Goal: Task Accomplishment & Management: Manage account settings

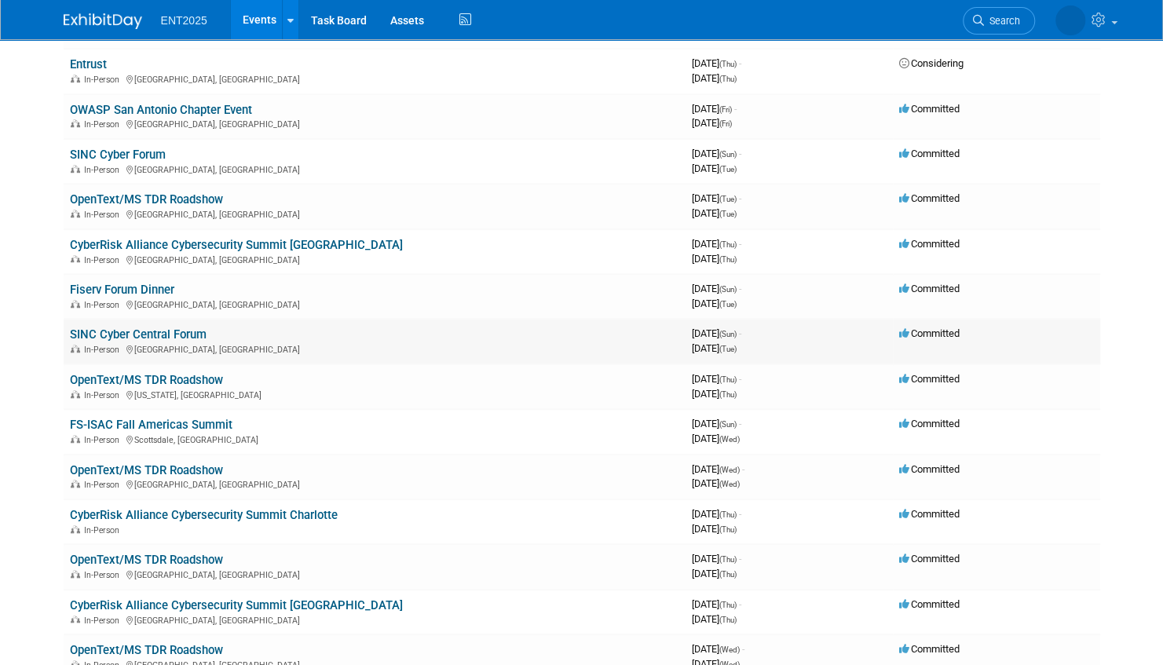
scroll to position [550, 0]
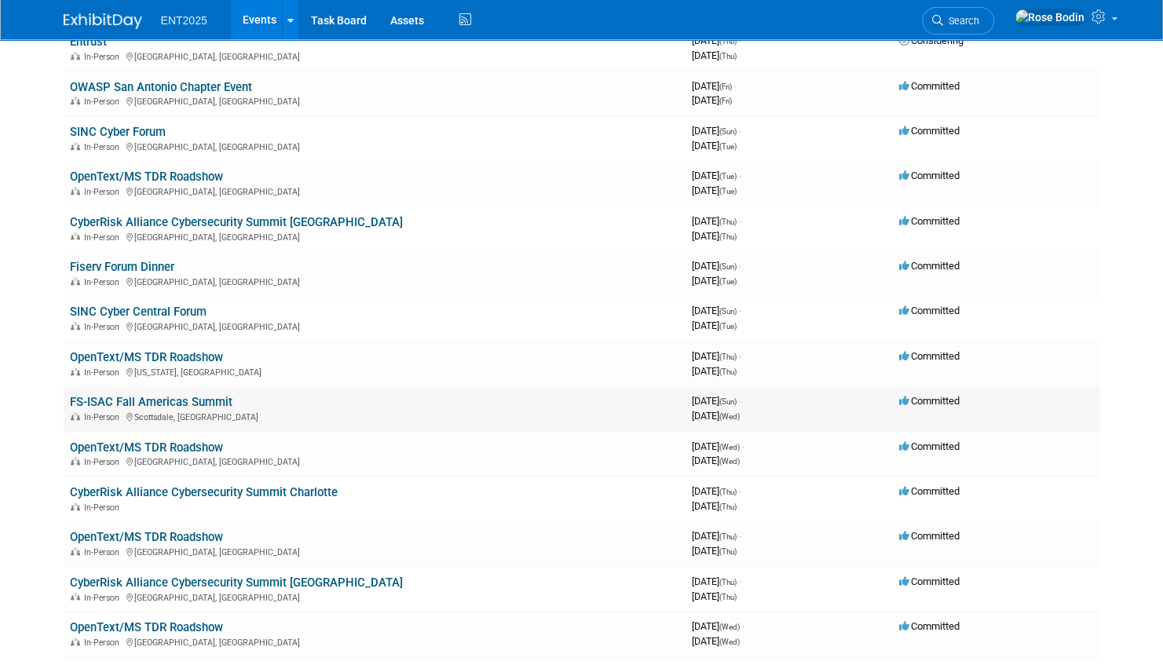
click at [213, 402] on link "FS-ISAC Fall Americas Summit" at bounding box center [151, 402] width 163 height 14
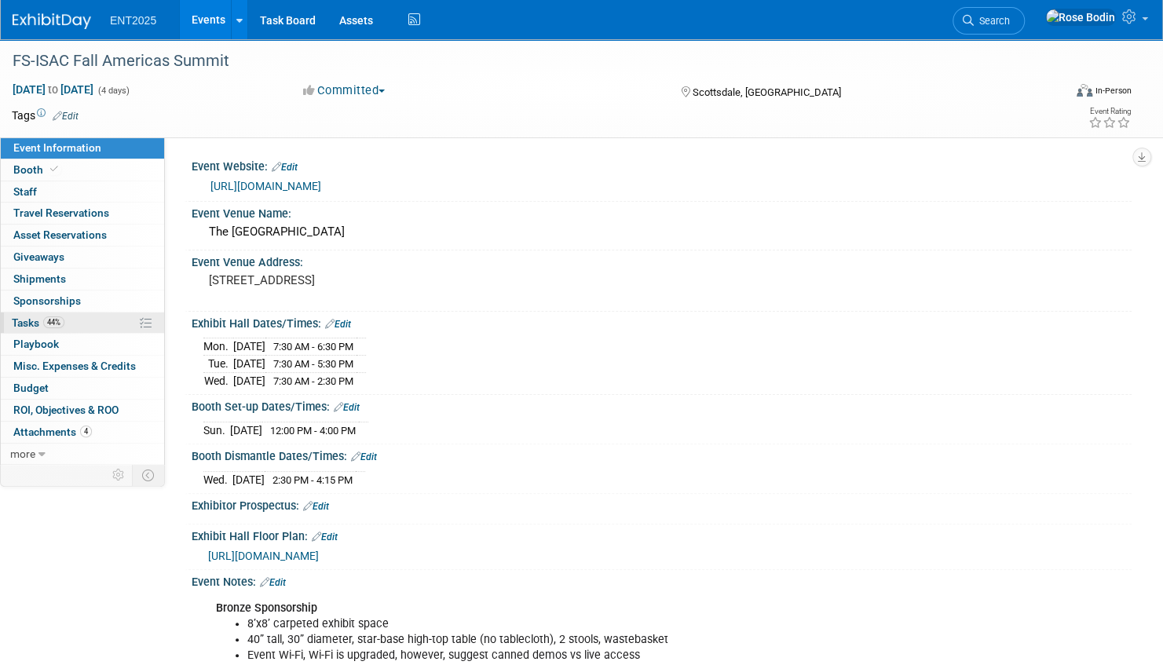
click at [107, 322] on link "44% Tasks 44%" at bounding box center [82, 323] width 163 height 21
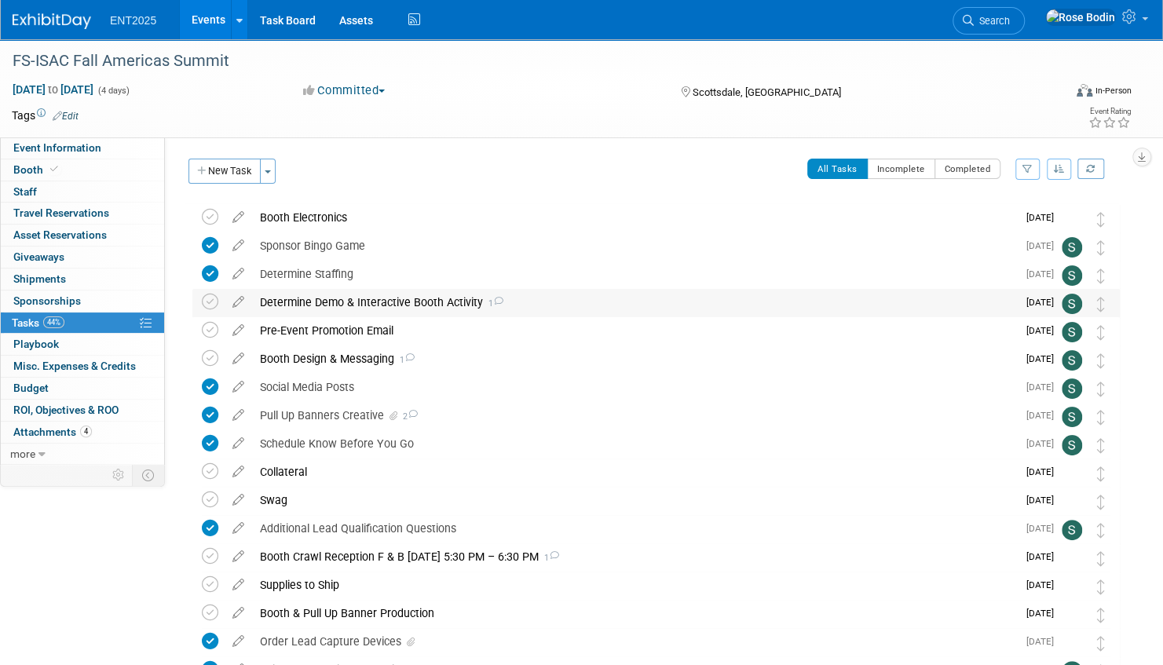
click at [544, 299] on div "Determine Demo & Interactive Booth Activity 1" at bounding box center [634, 302] width 765 height 27
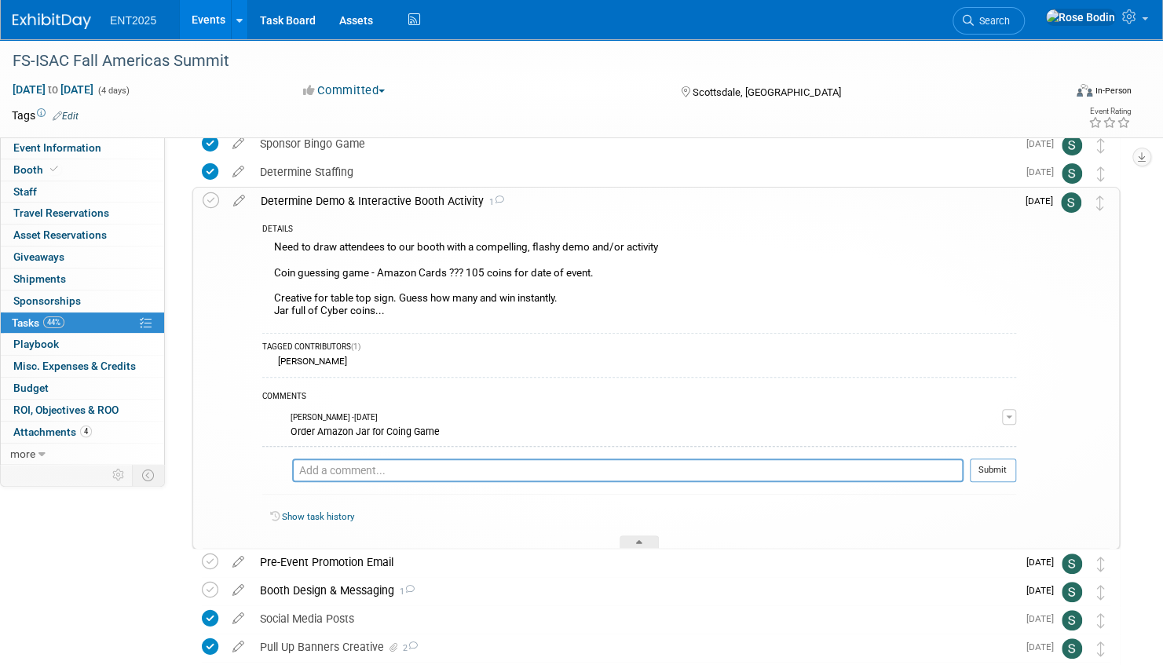
scroll to position [79, 0]
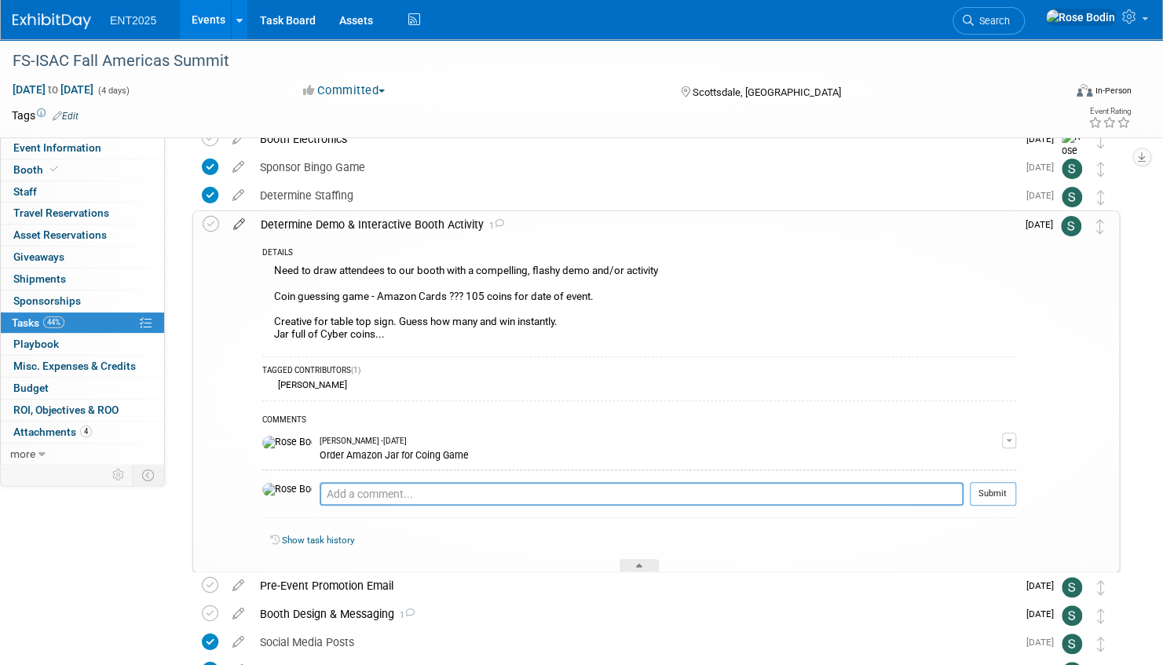
click at [240, 222] on icon at bounding box center [238, 221] width 27 height 20
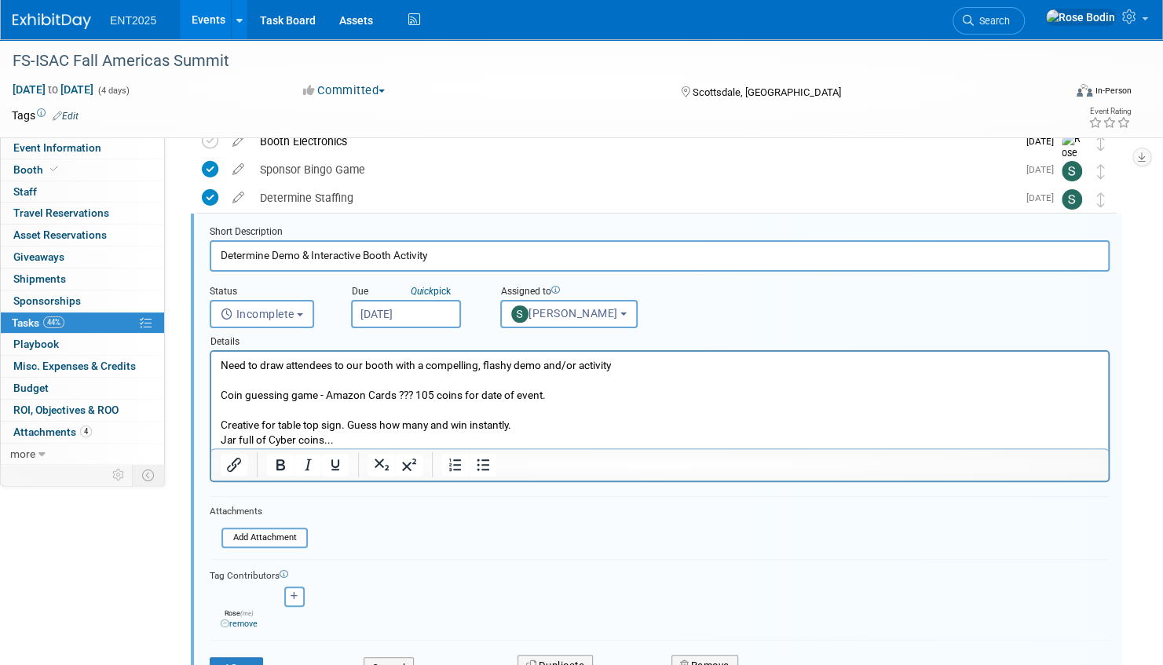
scroll to position [59, 0]
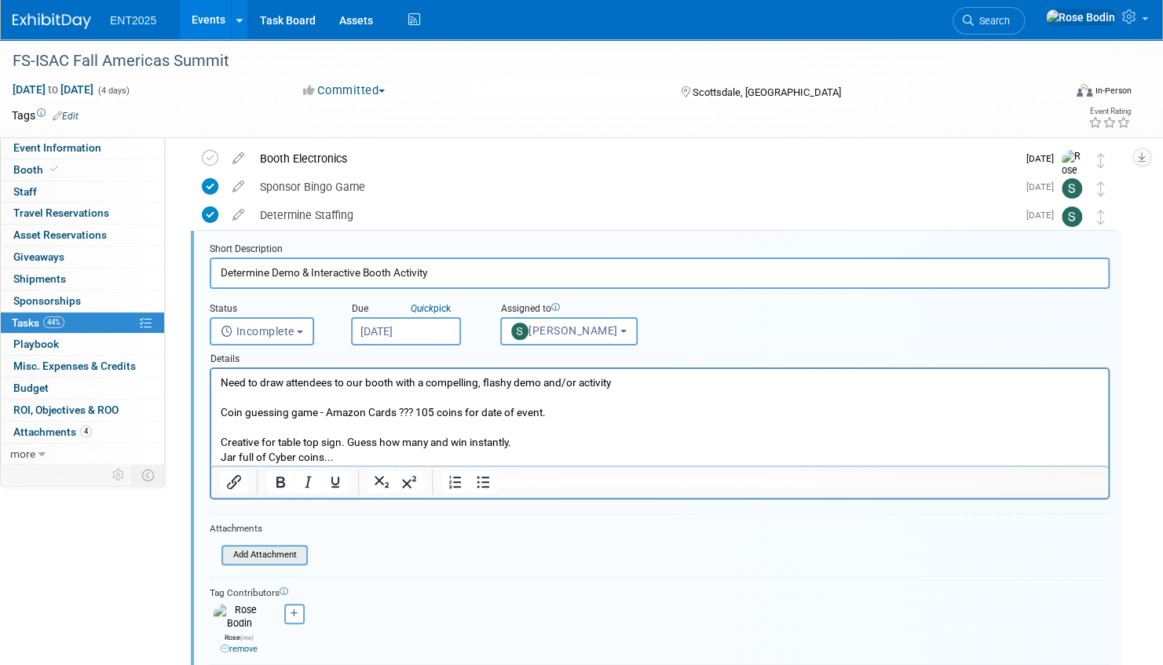
click at [278, 551] on input "file" at bounding box center [226, 555] width 160 height 17
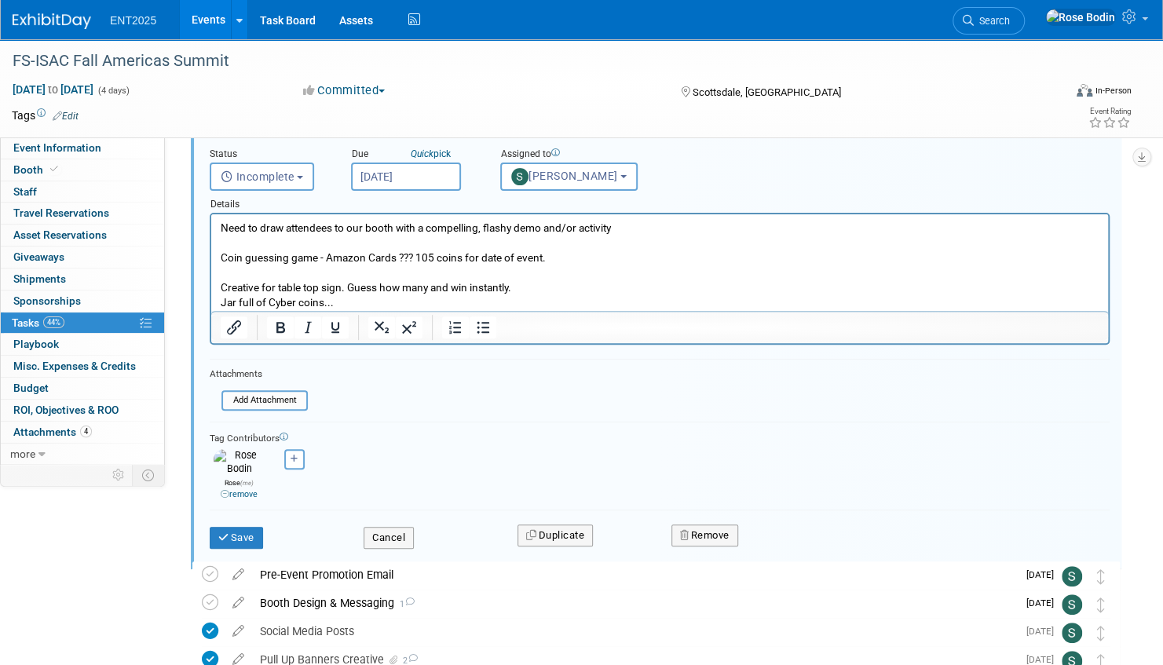
scroll to position [295, 0]
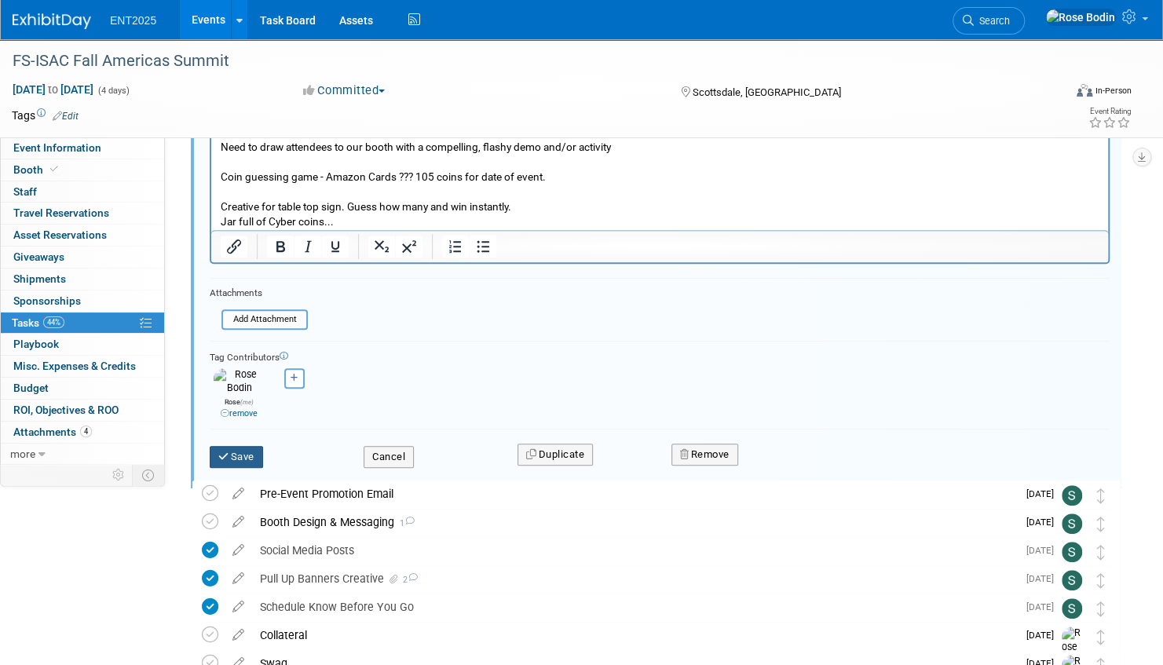
click at [247, 446] on button "Save" at bounding box center [236, 457] width 53 height 22
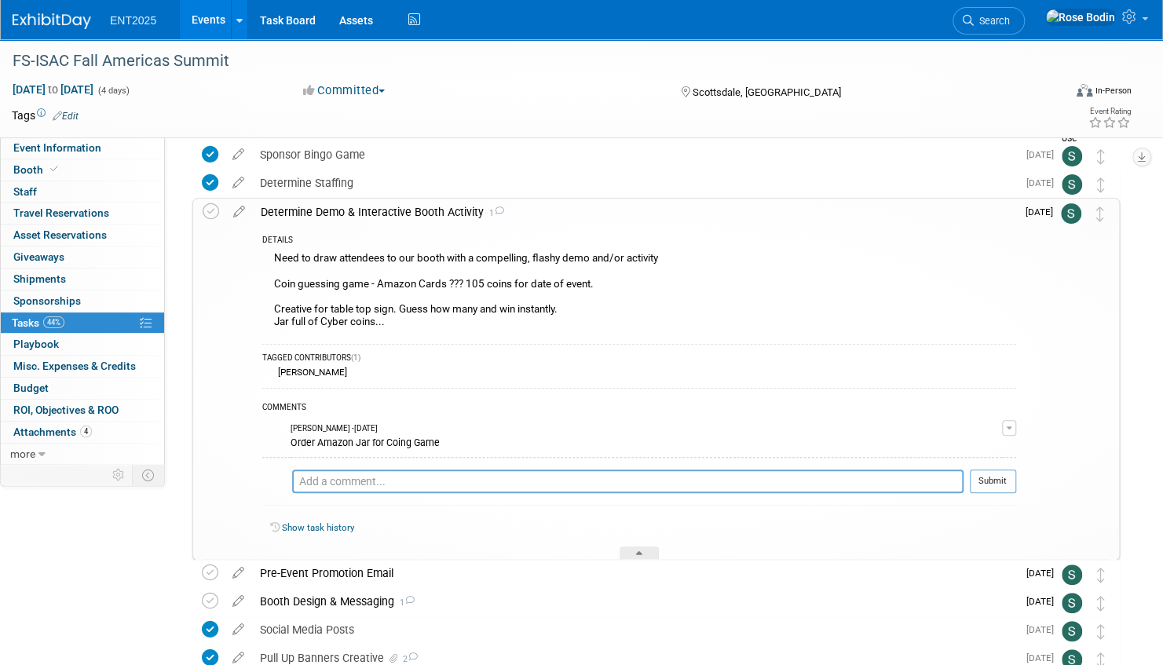
scroll to position [59, 0]
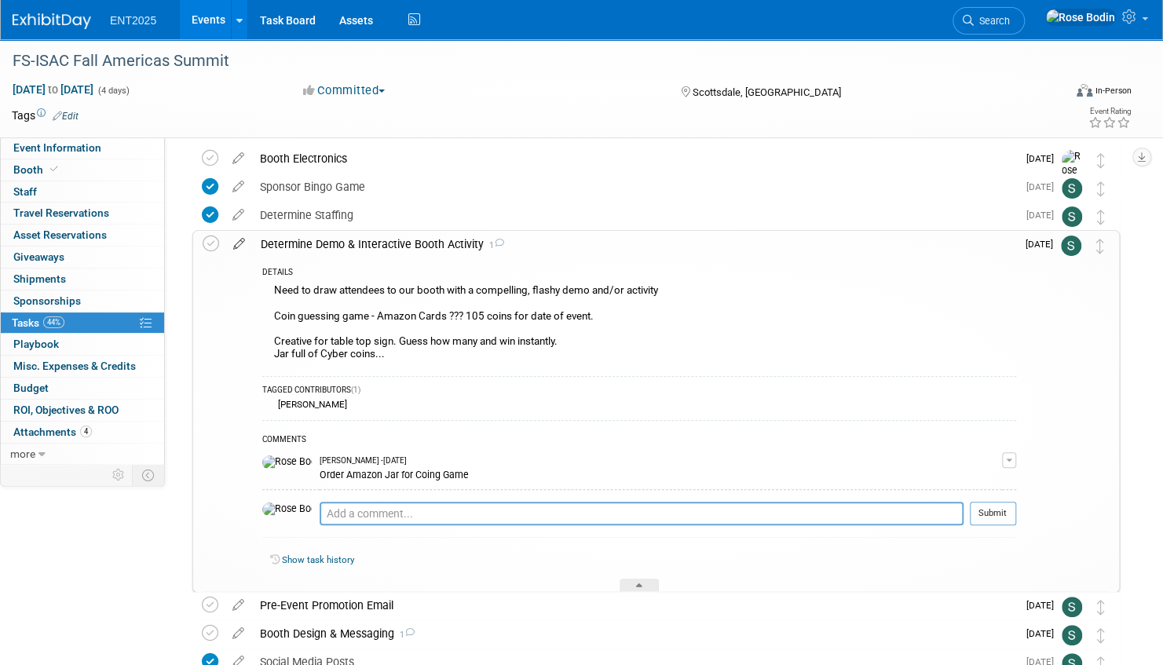
click at [240, 244] on icon at bounding box center [238, 241] width 27 height 20
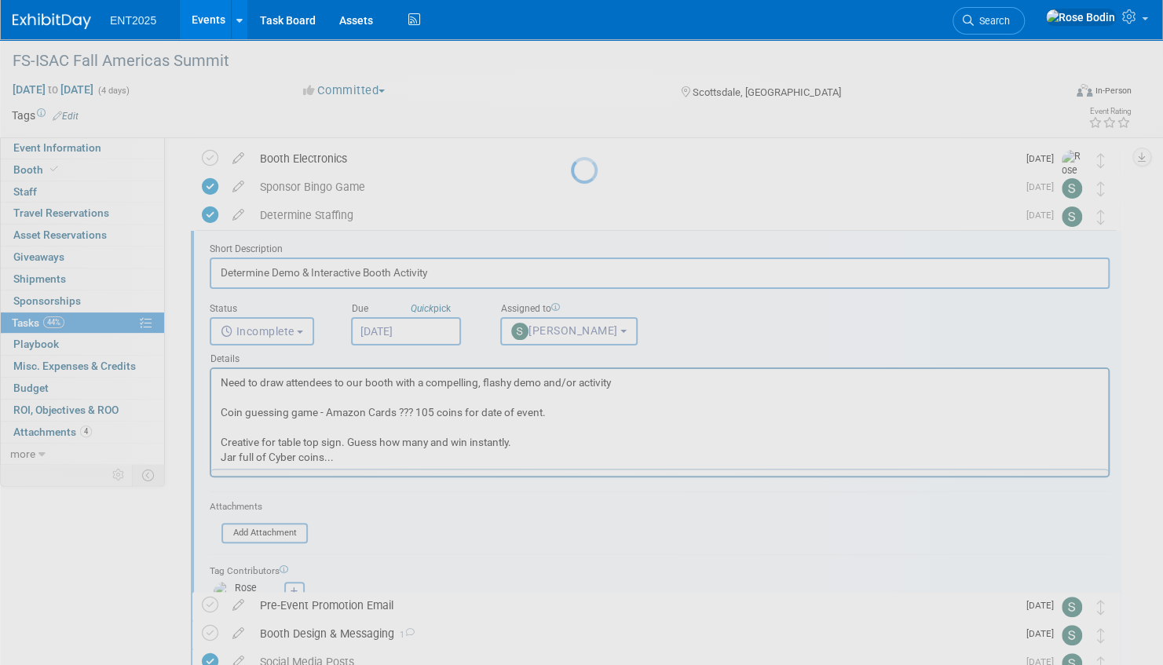
scroll to position [0, 0]
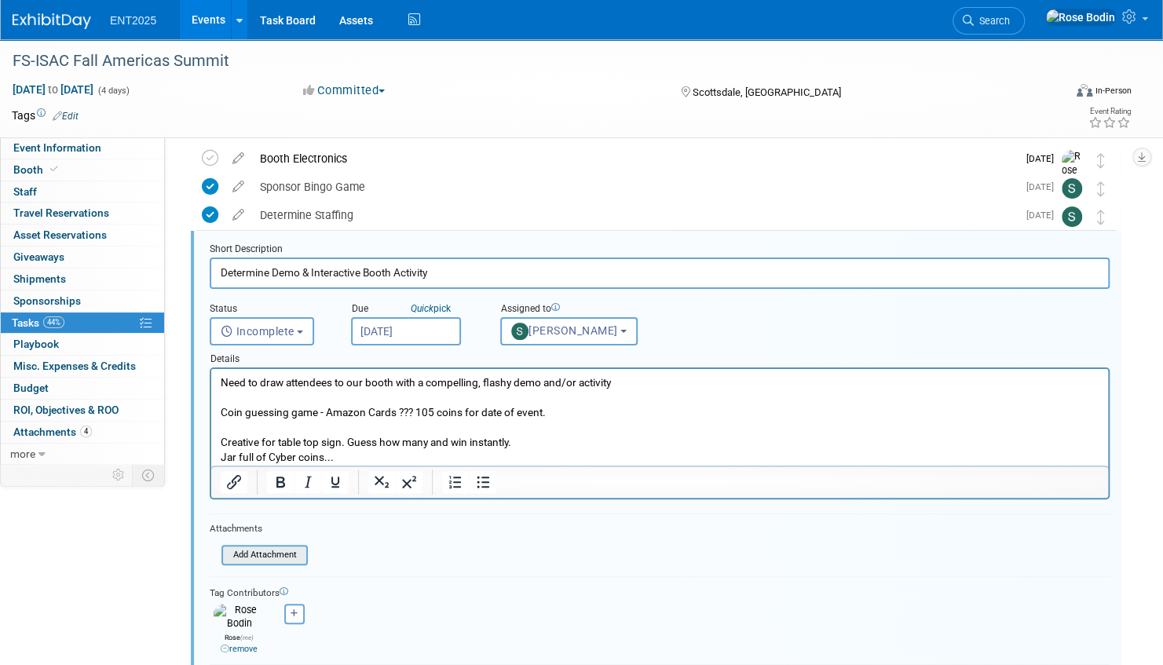
click at [267, 555] on input "file" at bounding box center [226, 555] width 160 height 17
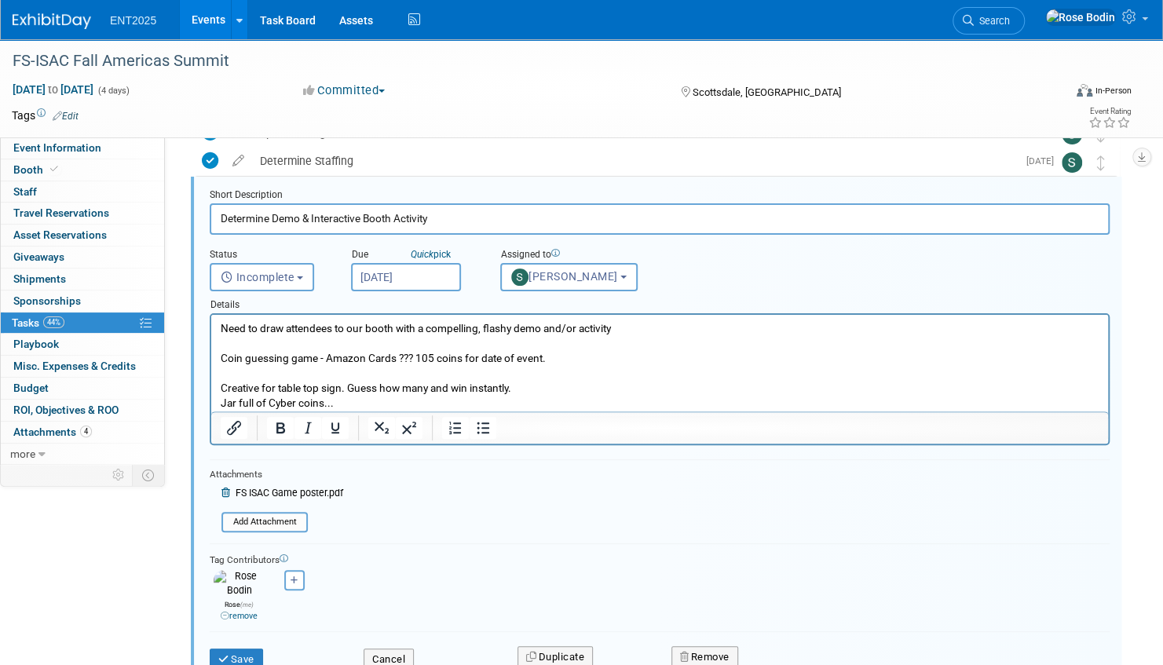
scroll to position [137, 0]
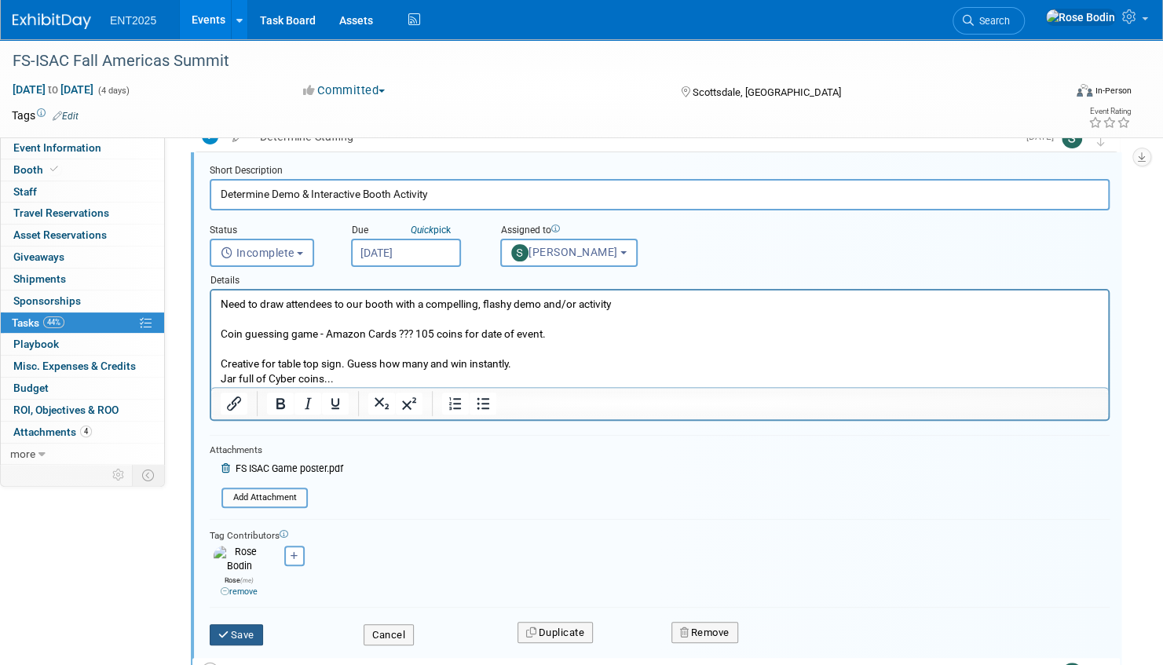
click at [240, 624] on button "Save" at bounding box center [236, 635] width 53 height 22
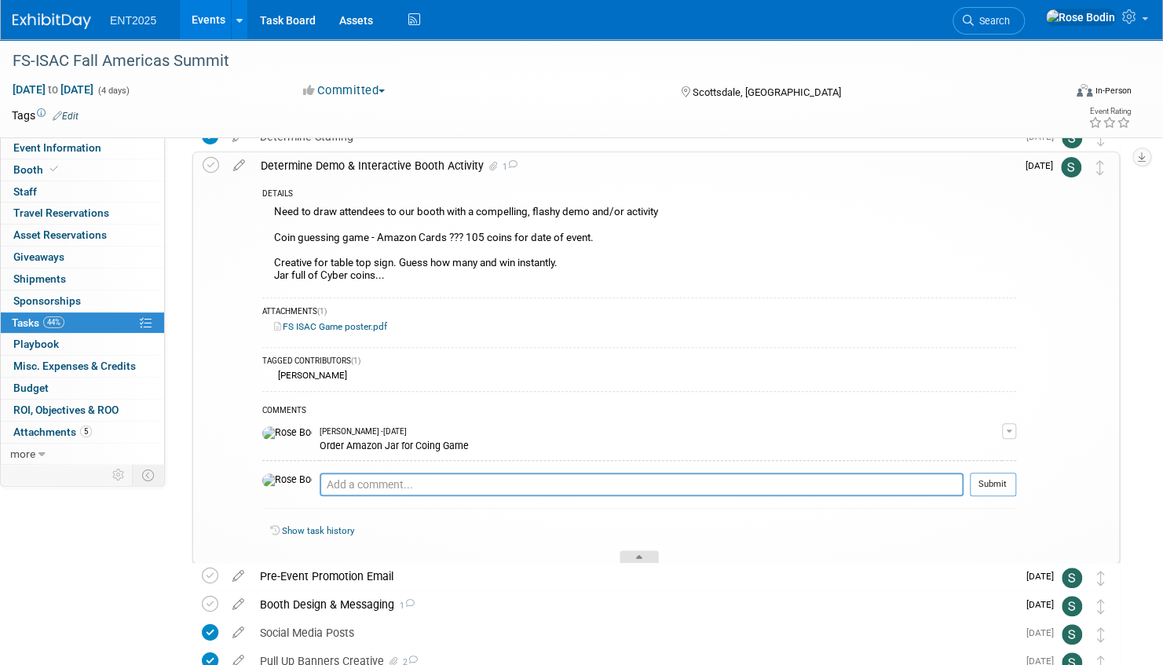
click at [635, 553] on div at bounding box center [639, 557] width 39 height 13
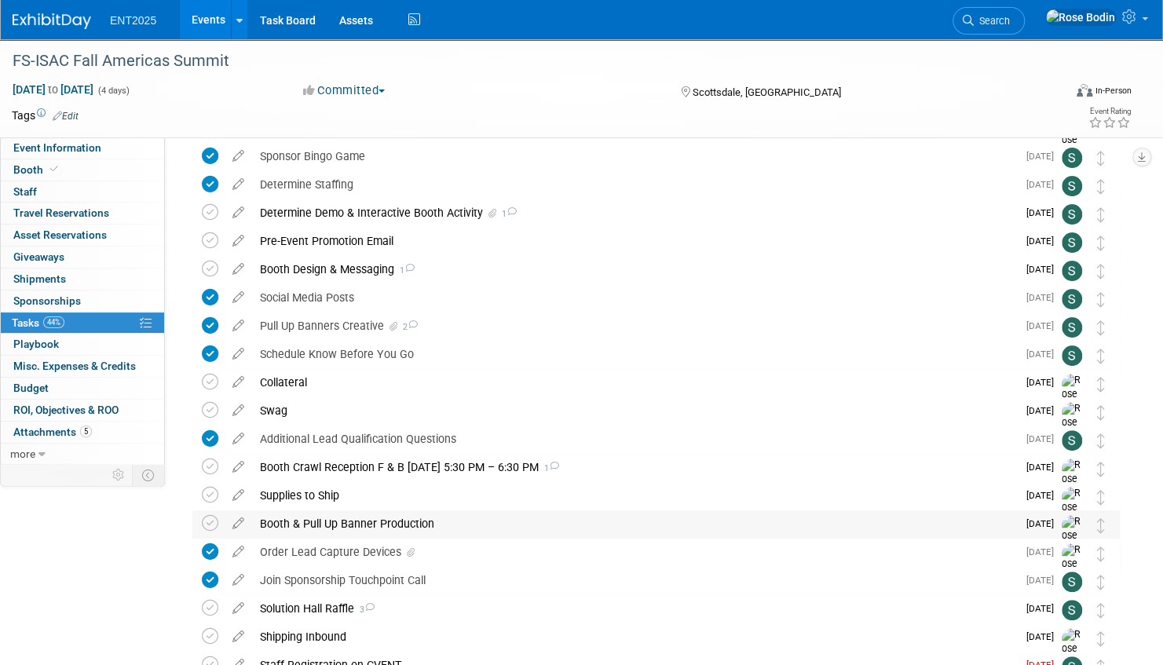
scroll to position [0, 0]
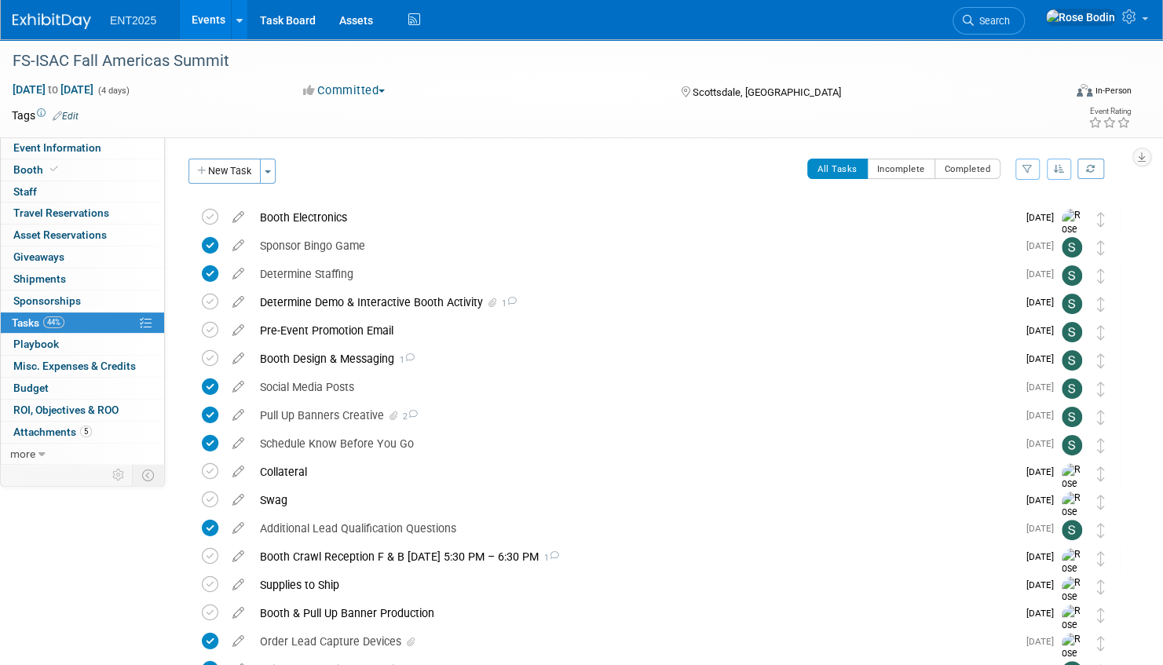
click at [1057, 167] on icon "button" at bounding box center [1059, 168] width 11 height 9
click at [1045, 237] on link "By Due Date" at bounding box center [1014, 241] width 112 height 22
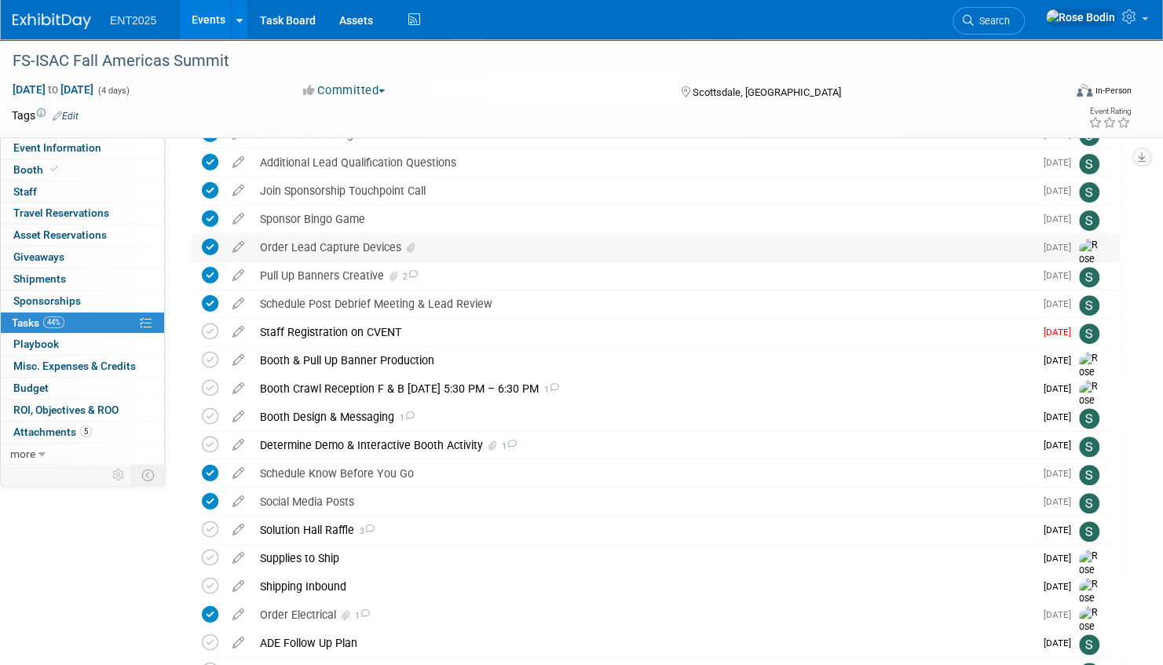
scroll to position [236, 0]
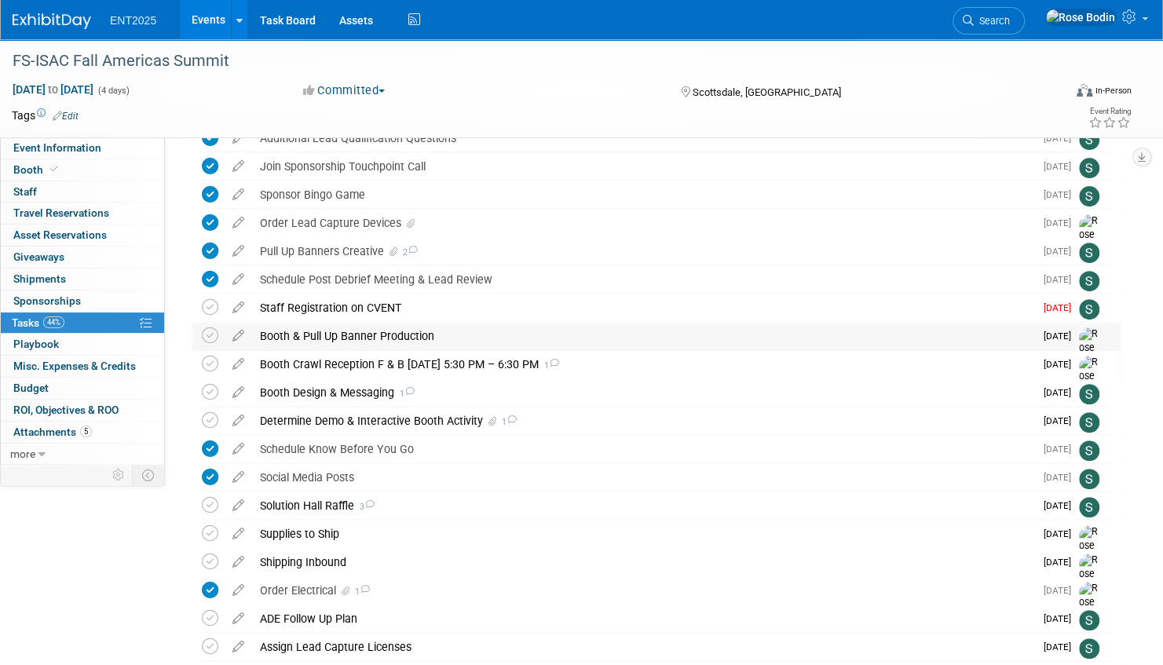
click at [380, 336] on div "Booth & Pull Up Banner Production" at bounding box center [643, 336] width 782 height 27
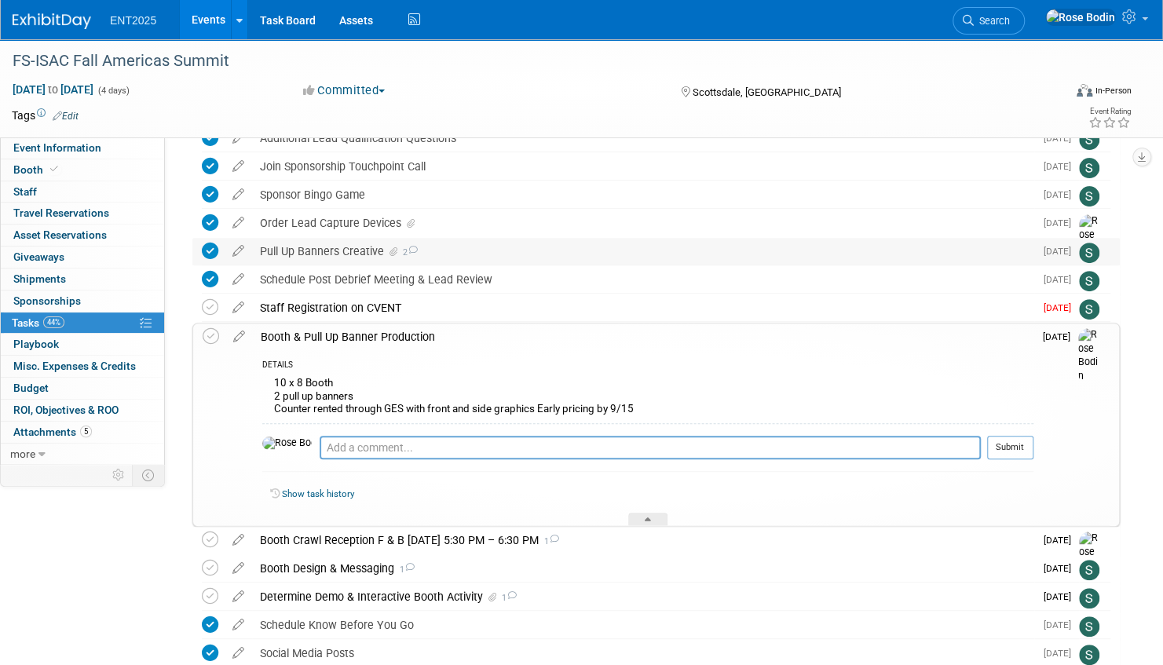
click at [469, 250] on div "Pull Up Banners Creative 2" at bounding box center [643, 251] width 782 height 27
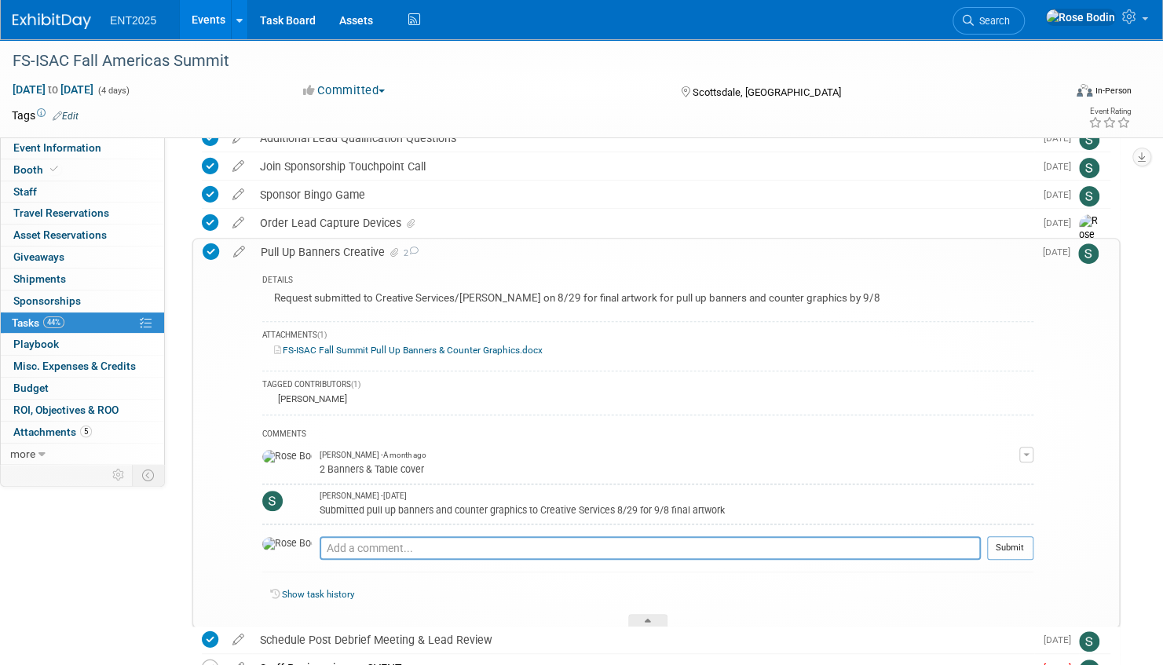
click at [469, 256] on div "Pull Up Banners Creative 2" at bounding box center [643, 252] width 781 height 27
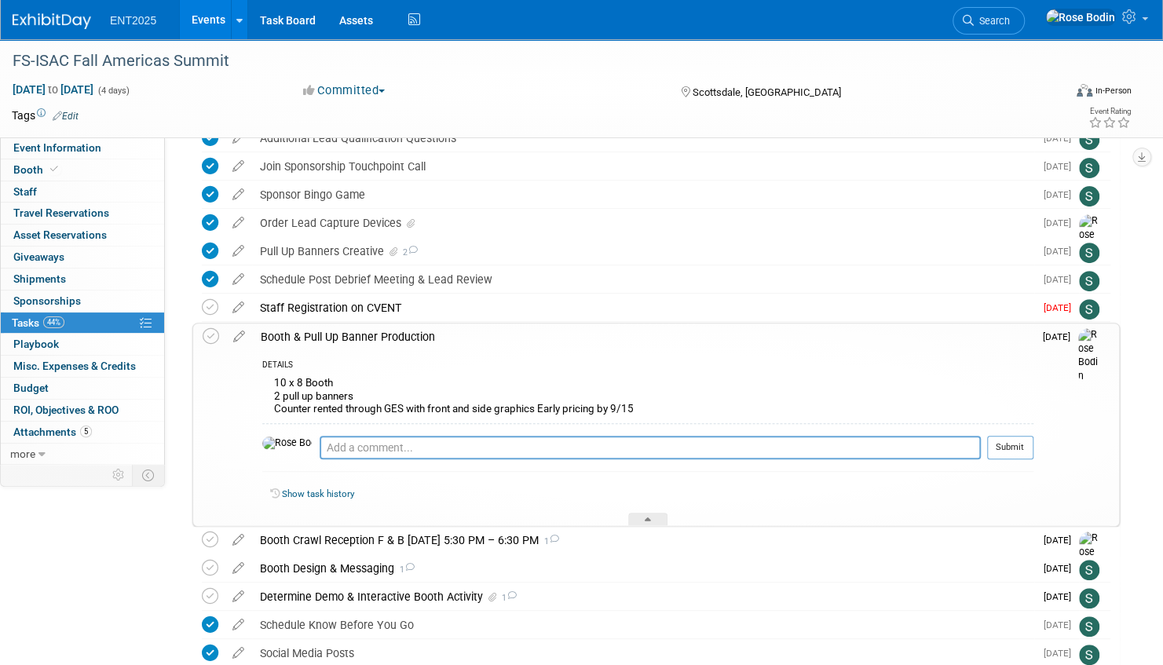
click at [518, 488] on div "Show task history" at bounding box center [652, 495] width 764 height 14
click at [542, 480] on div "Show task history" at bounding box center [647, 497] width 771 height 34
click at [646, 518] on div at bounding box center [647, 519] width 39 height 13
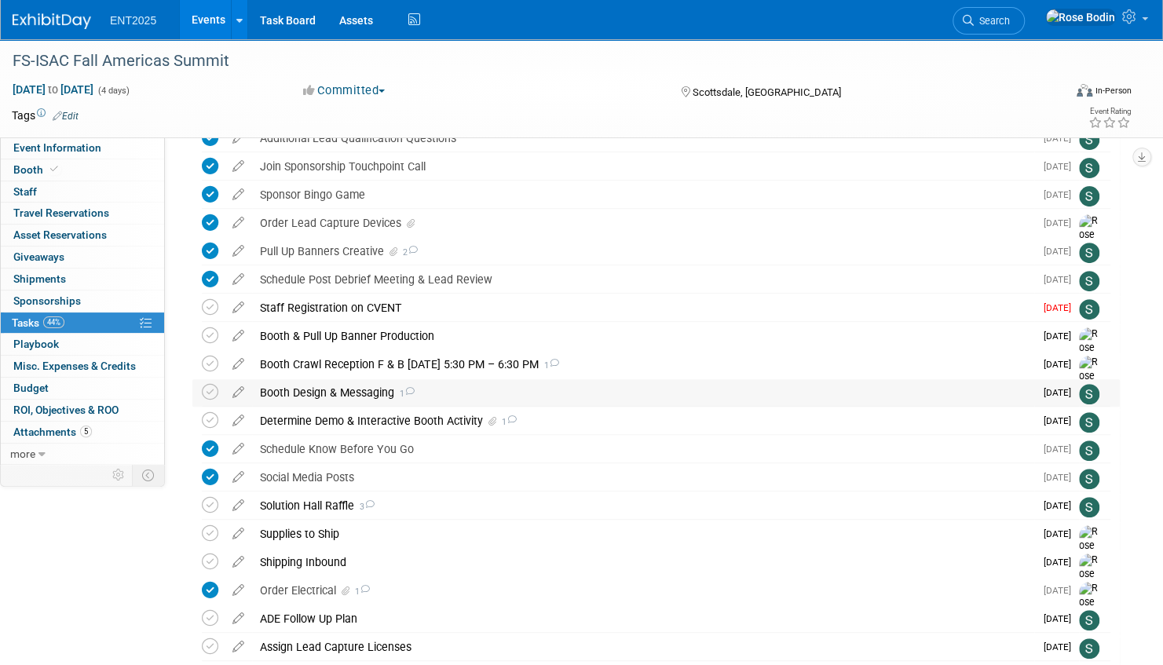
click at [647, 394] on div "Booth Design & Messaging 1" at bounding box center [643, 392] width 782 height 27
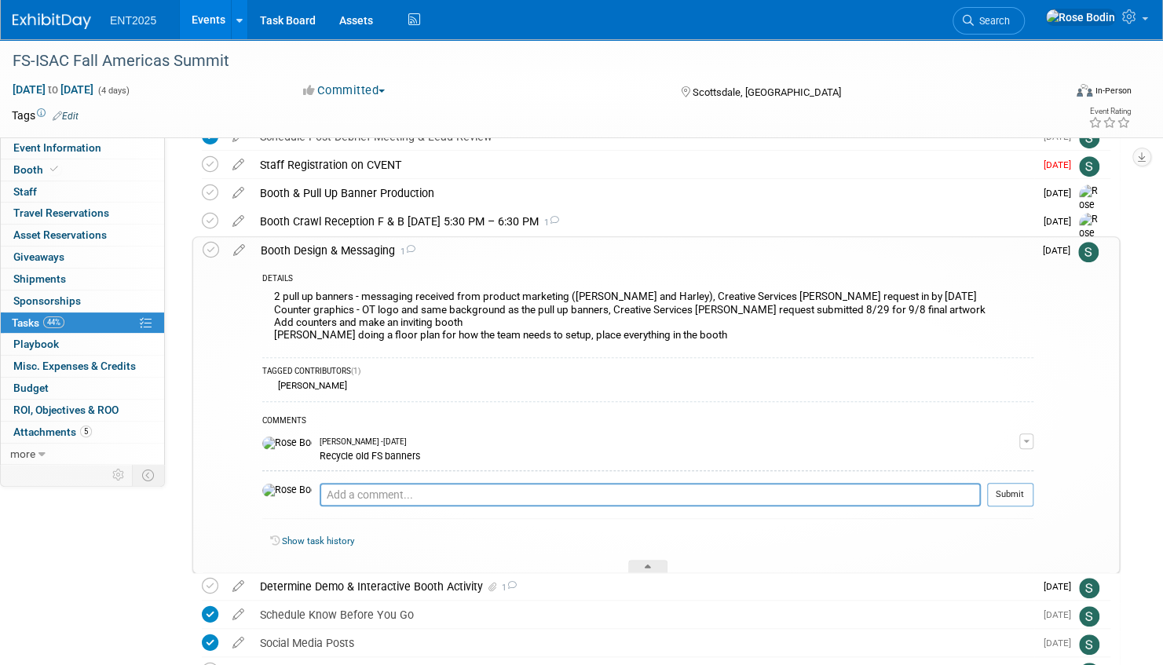
scroll to position [393, 0]
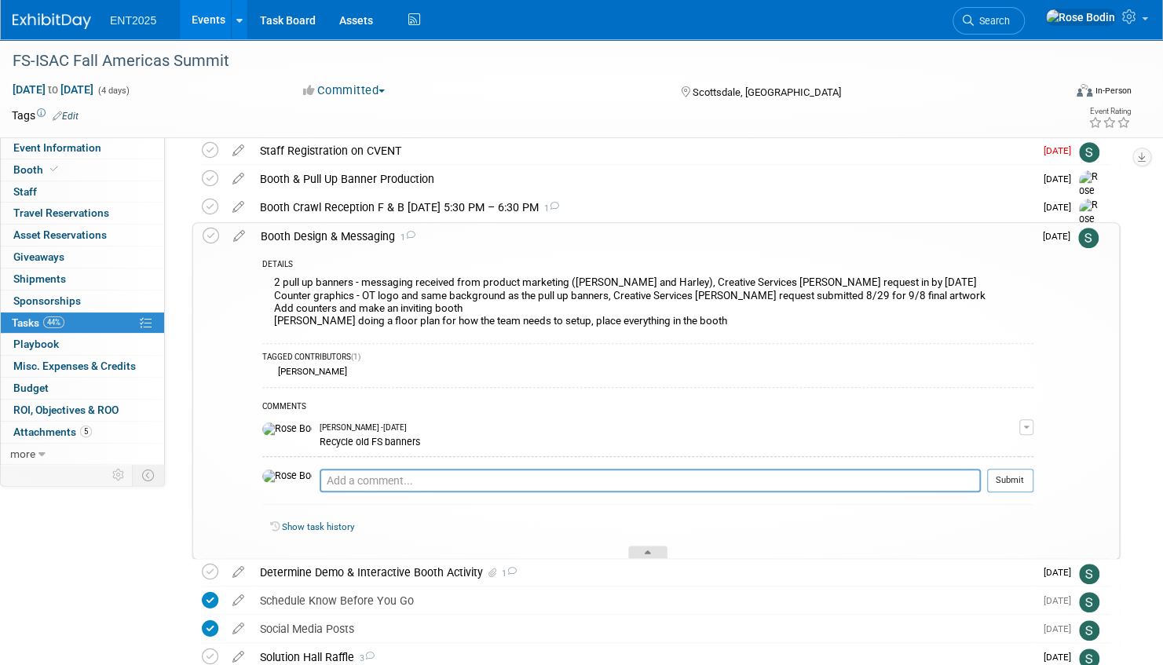
click at [647, 551] on icon at bounding box center [648, 555] width 6 height 9
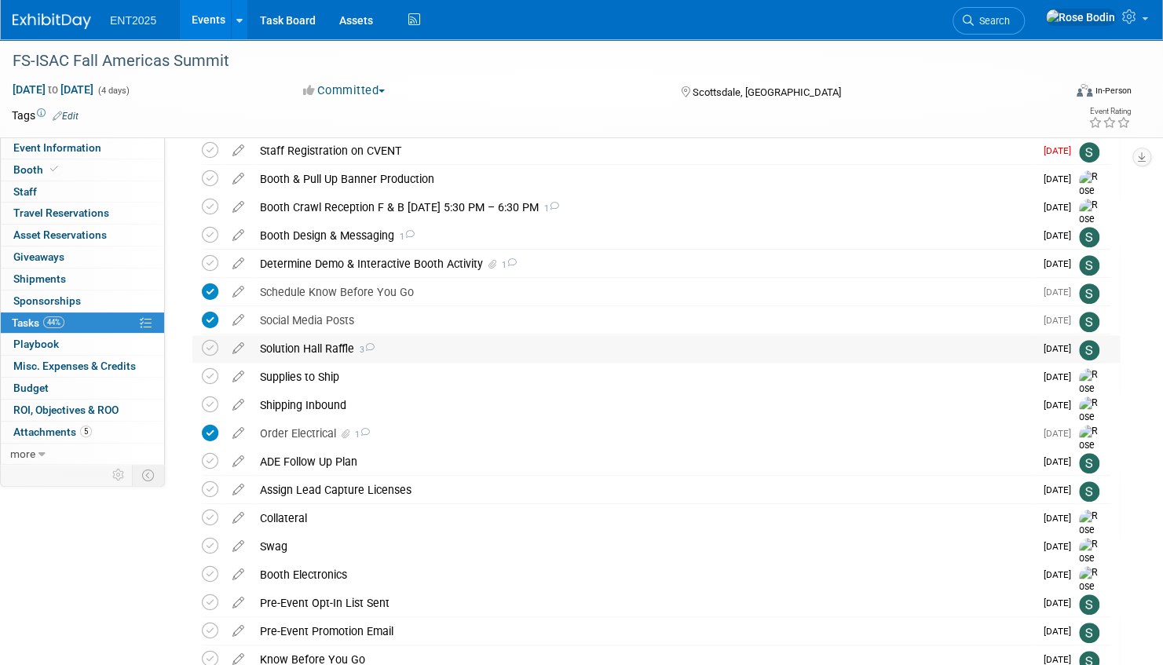
click at [651, 352] on div "Solution Hall Raffle 3" at bounding box center [643, 348] width 782 height 27
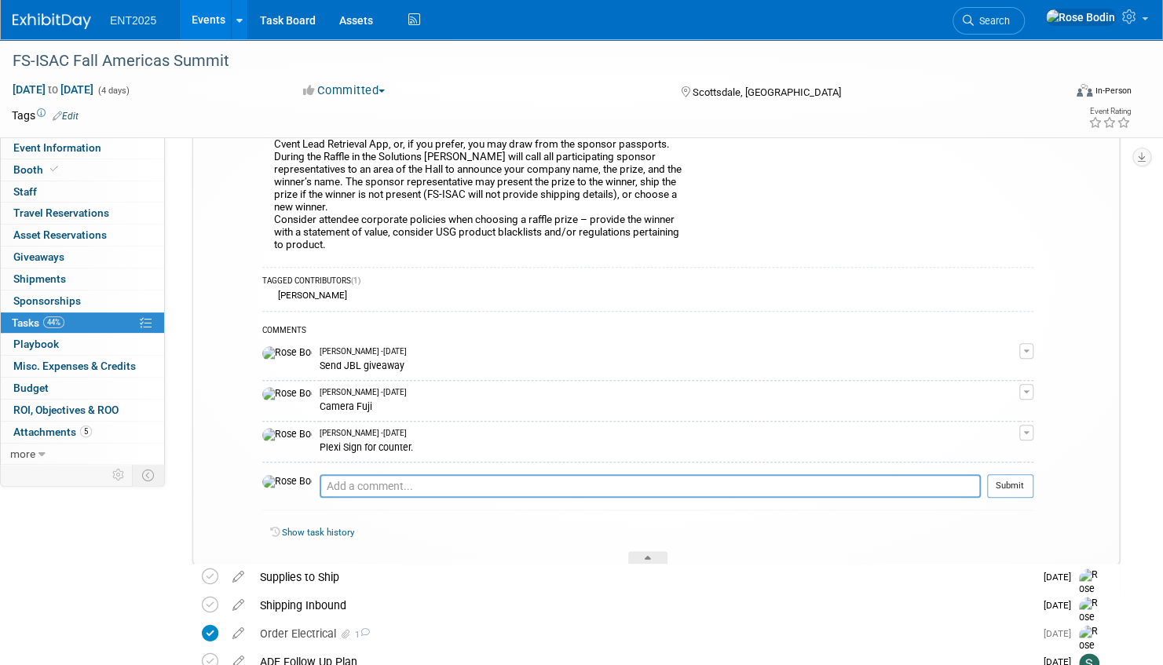
scroll to position [707, 0]
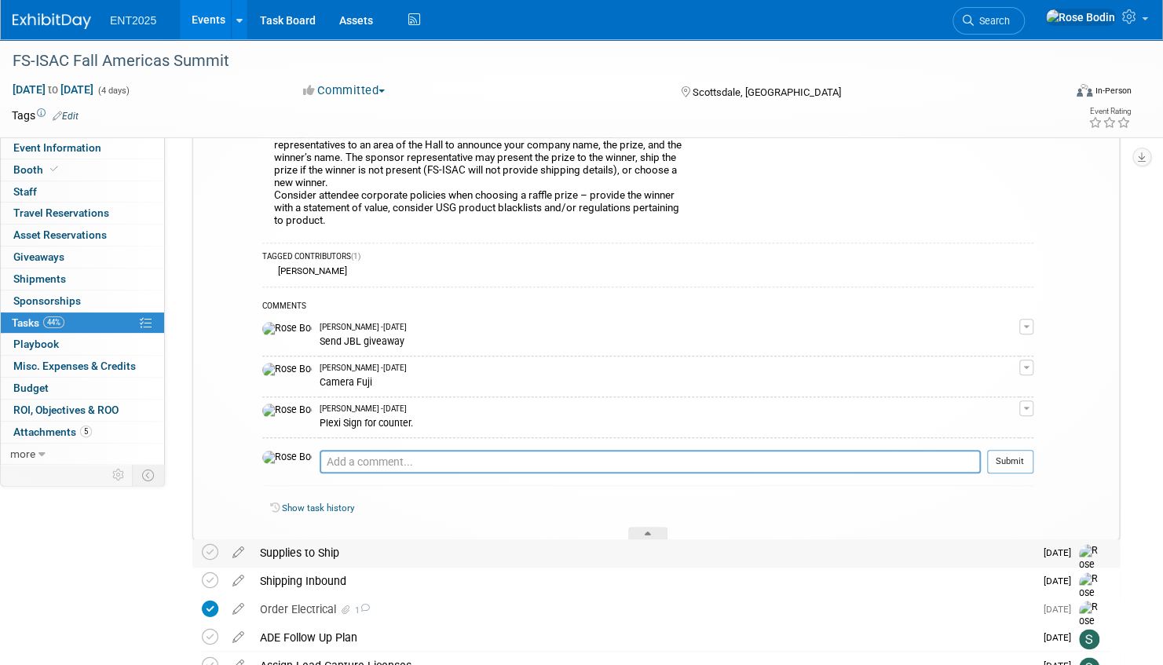
click at [623, 549] on div "Supplies to Ship" at bounding box center [643, 553] width 782 height 27
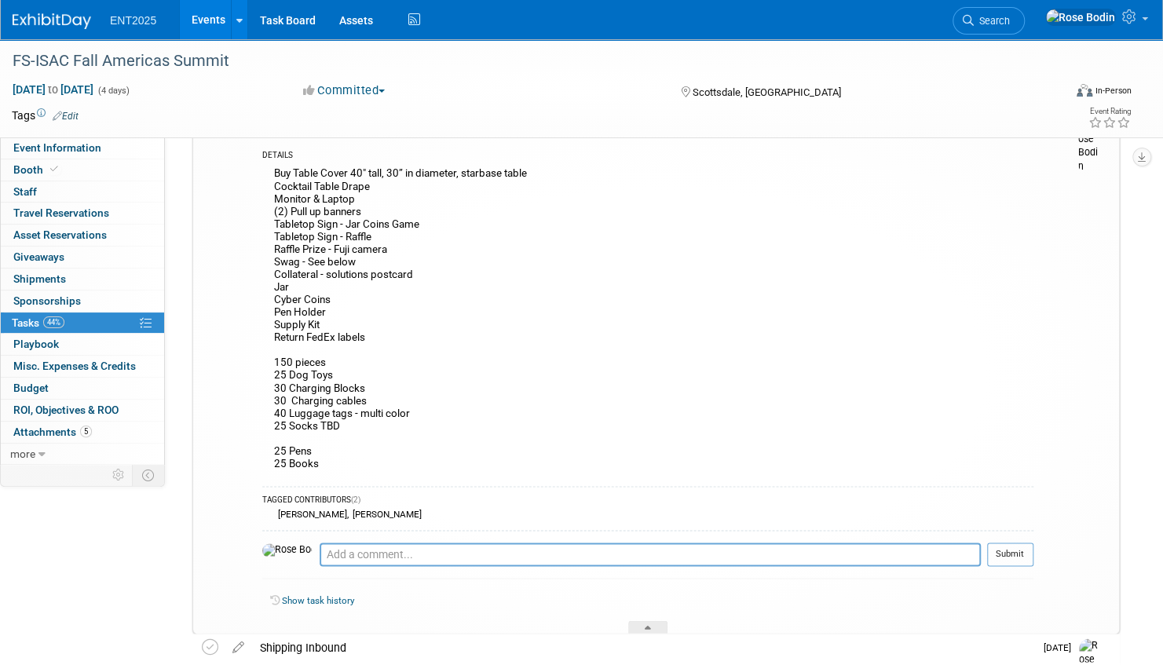
scroll to position [1257, 0]
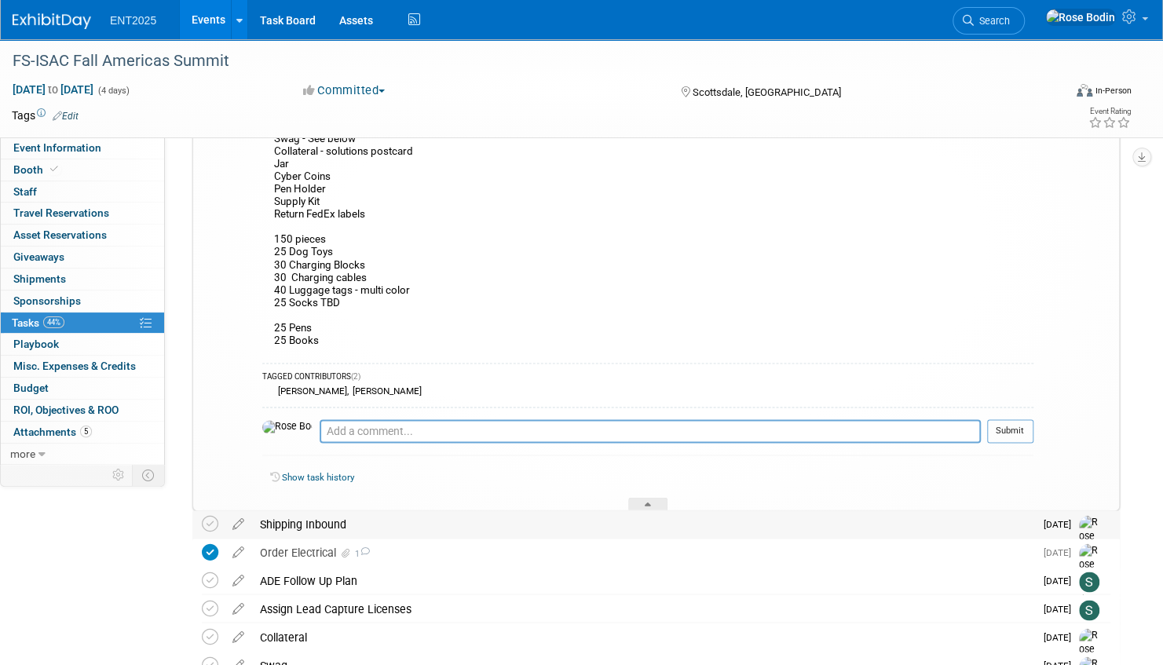
click at [419, 518] on div "Shipping Inbound" at bounding box center [643, 524] width 782 height 27
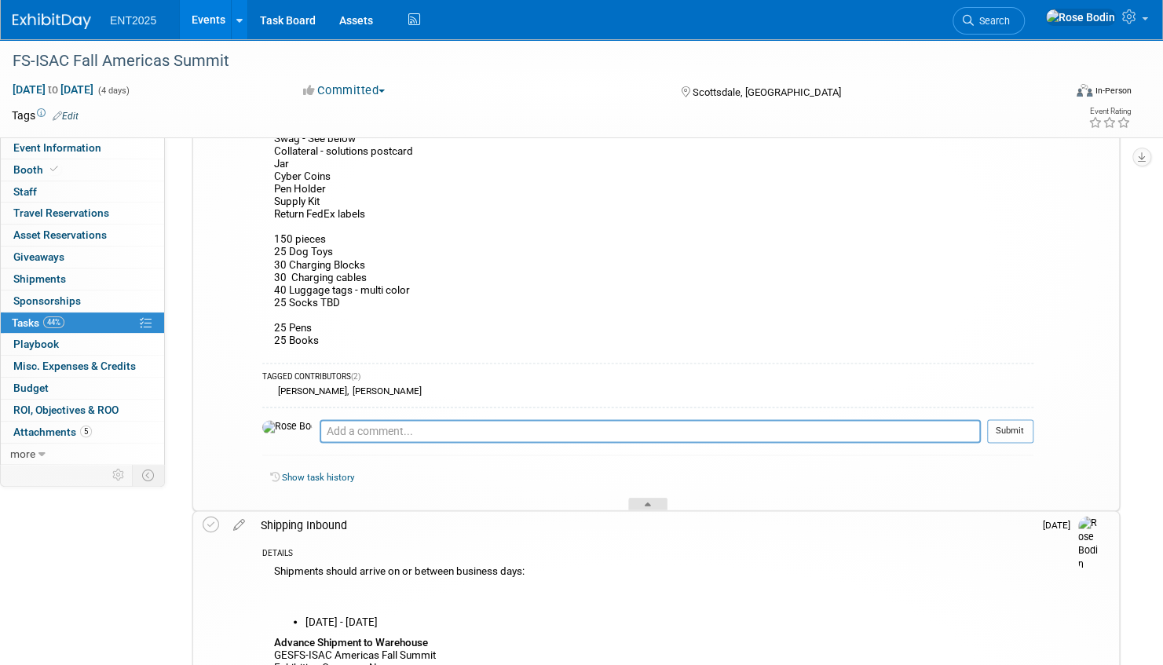
click at [650, 502] on icon at bounding box center [648, 506] width 6 height 9
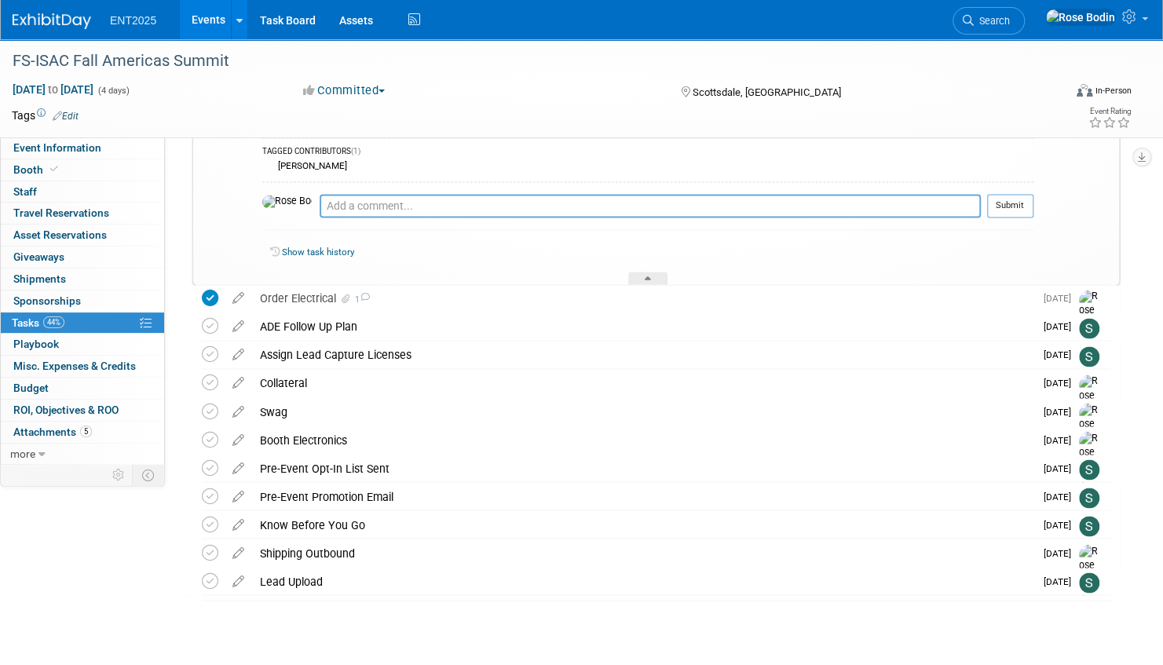
scroll to position [1380, 0]
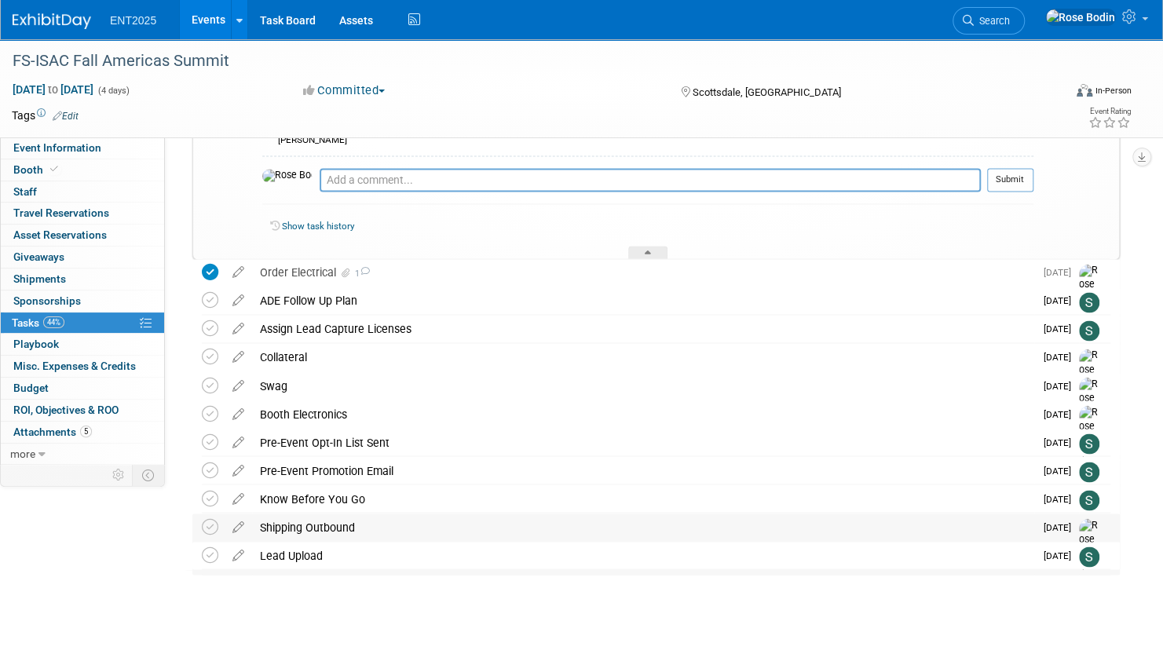
click at [641, 528] on div "Shipping Outbound" at bounding box center [643, 527] width 782 height 27
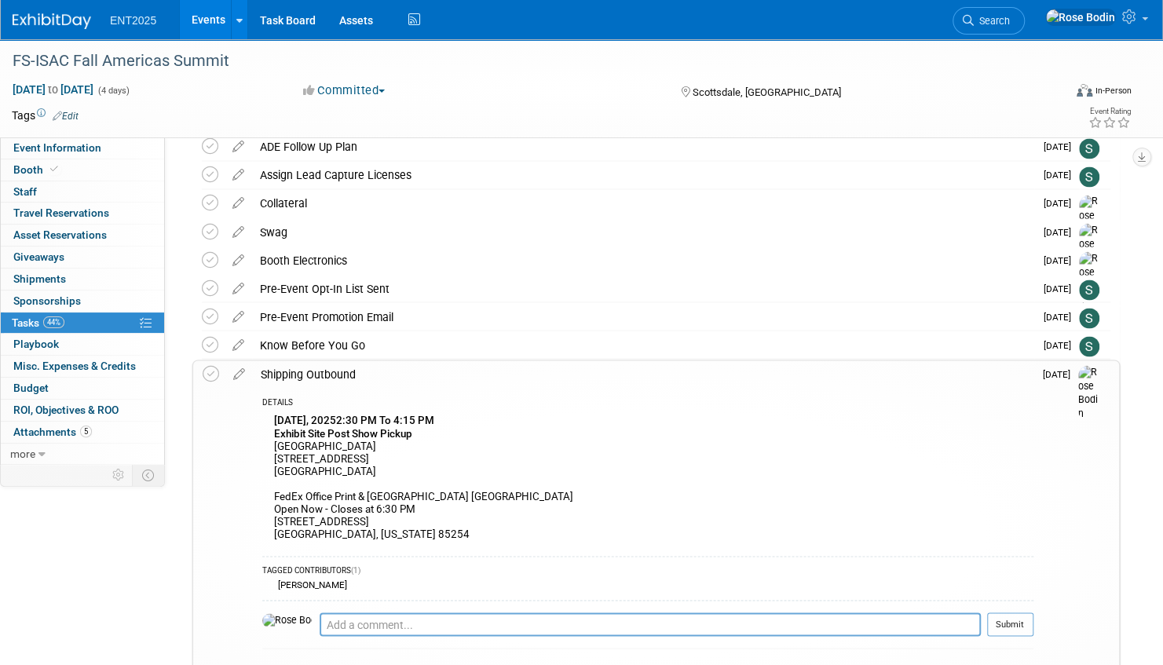
scroll to position [1537, 0]
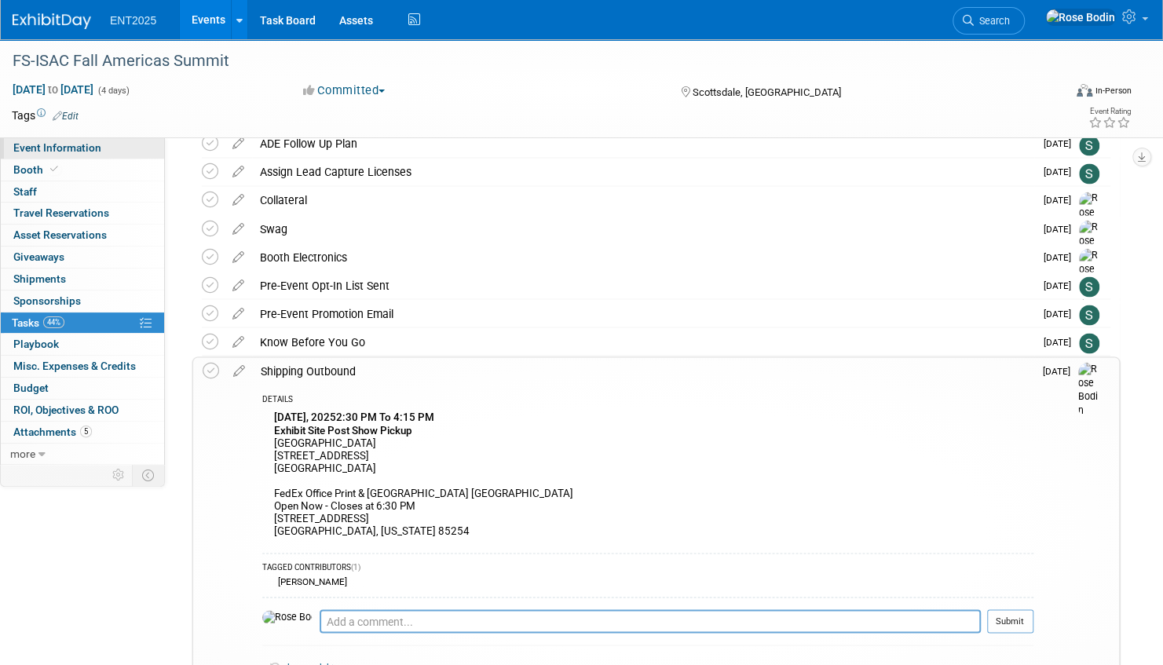
click at [130, 149] on link "Event Information" at bounding box center [82, 147] width 163 height 21
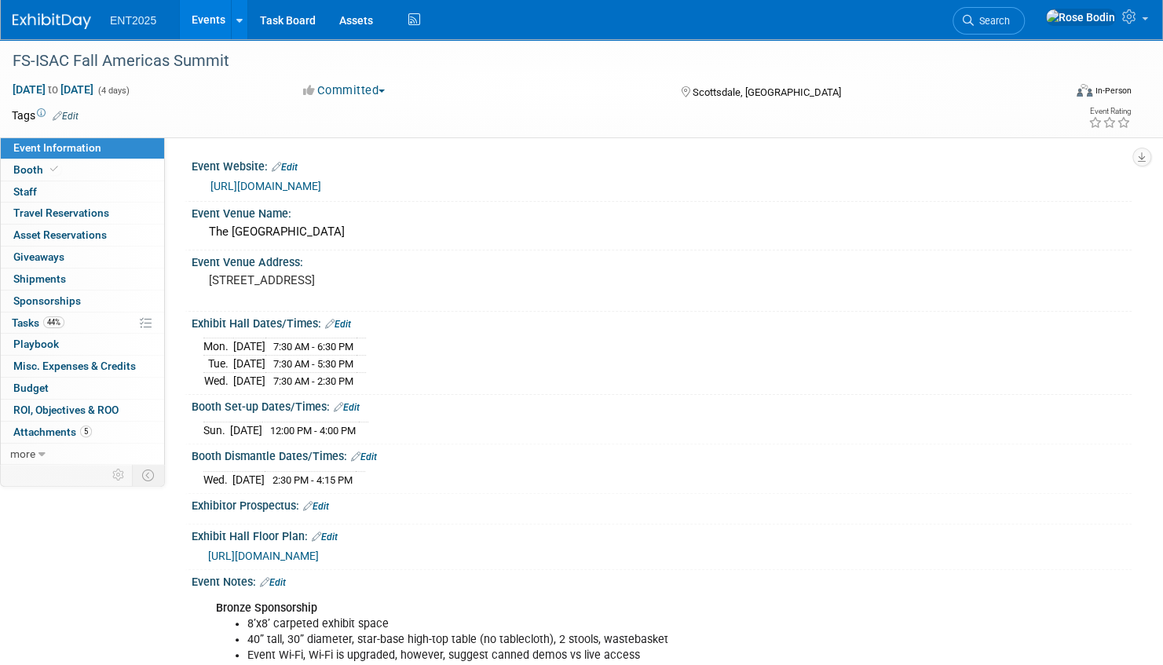
click at [130, 149] on link "Event Information" at bounding box center [82, 147] width 163 height 21
click at [558, 426] on div "[DATE] 12:00 PM - 4:00 PM" at bounding box center [661, 428] width 917 height 21
